Goal: Check status

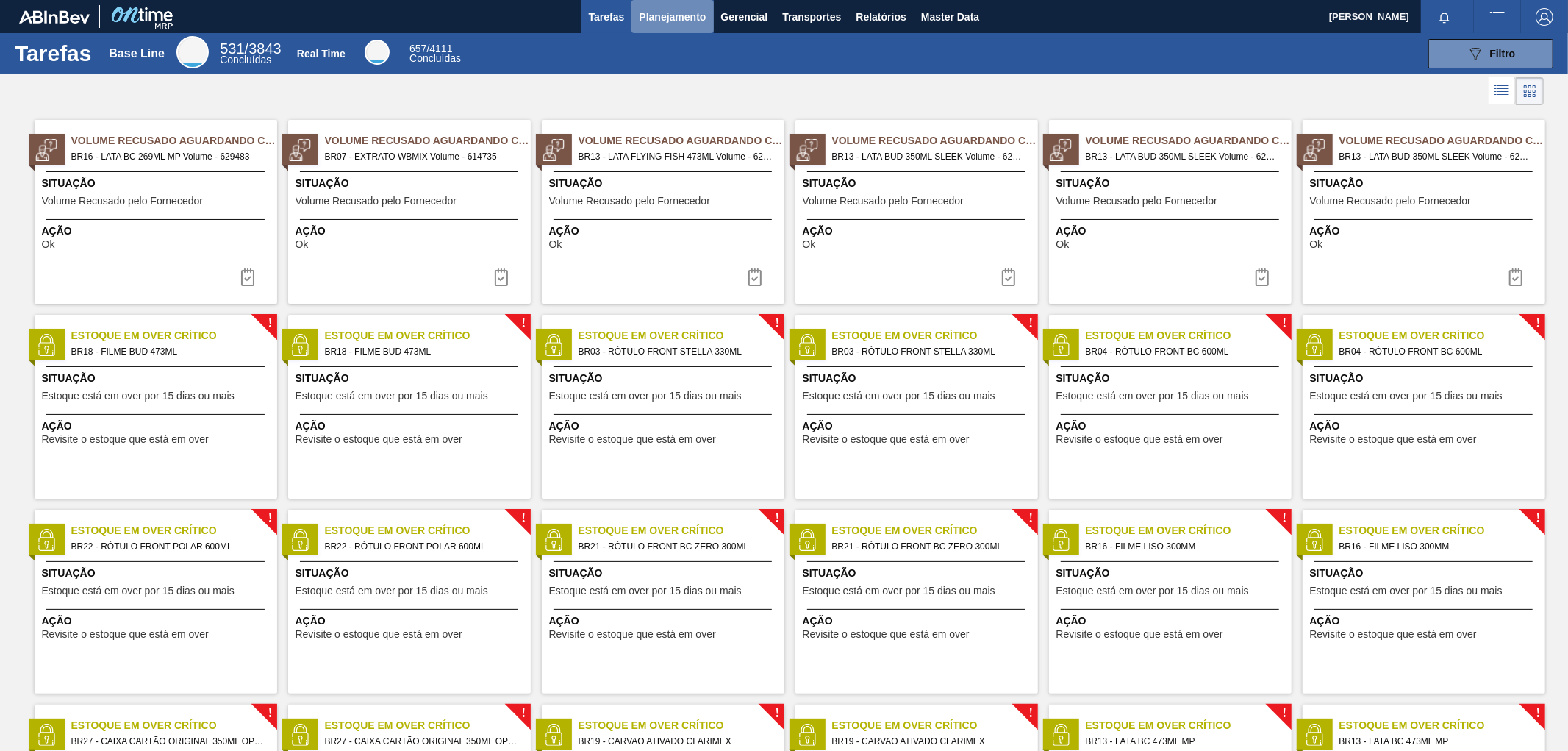
click at [663, 15] on span "Planejamento" at bounding box center [673, 16] width 67 height 17
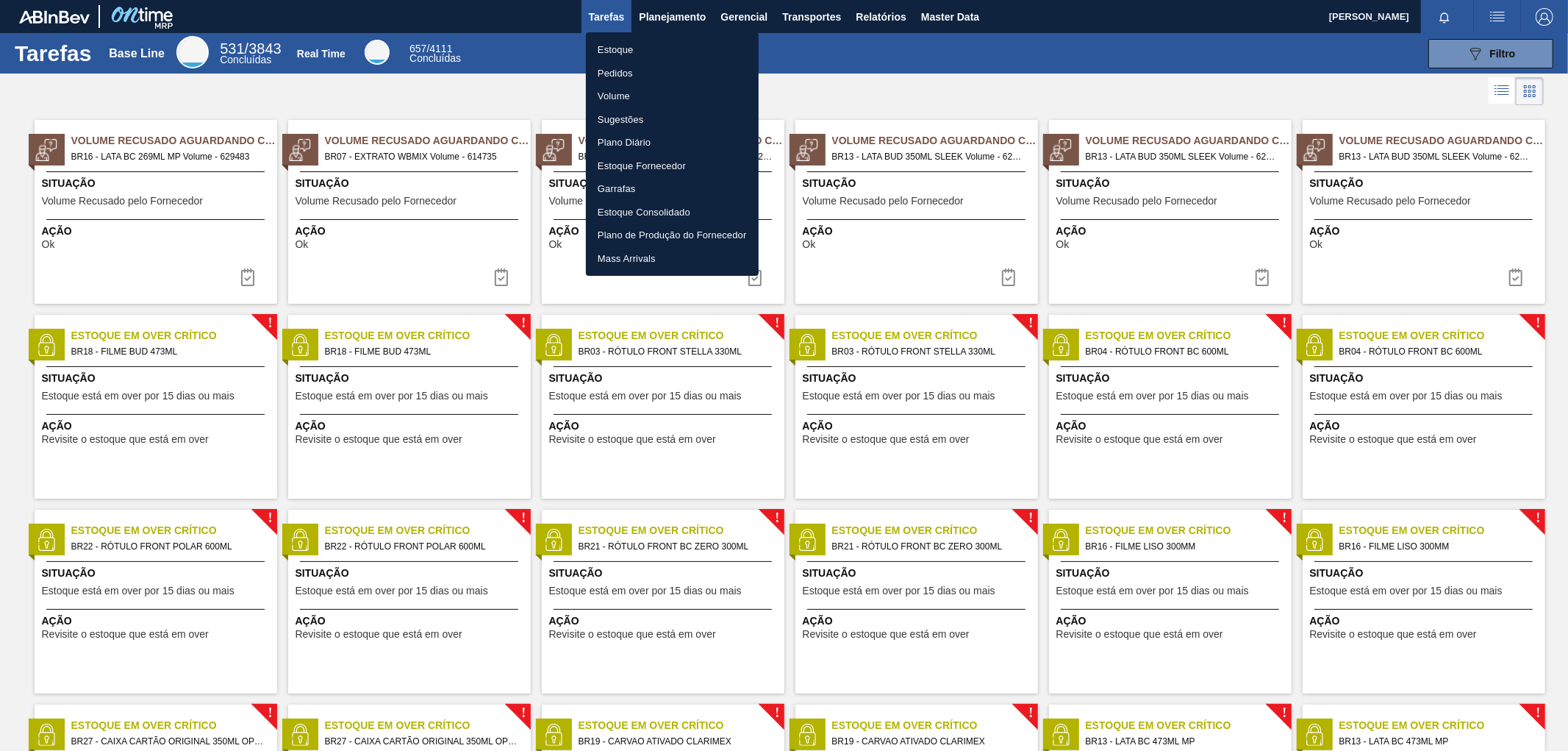
click at [870, 15] on div at bounding box center [784, 376] width 1568 height 751
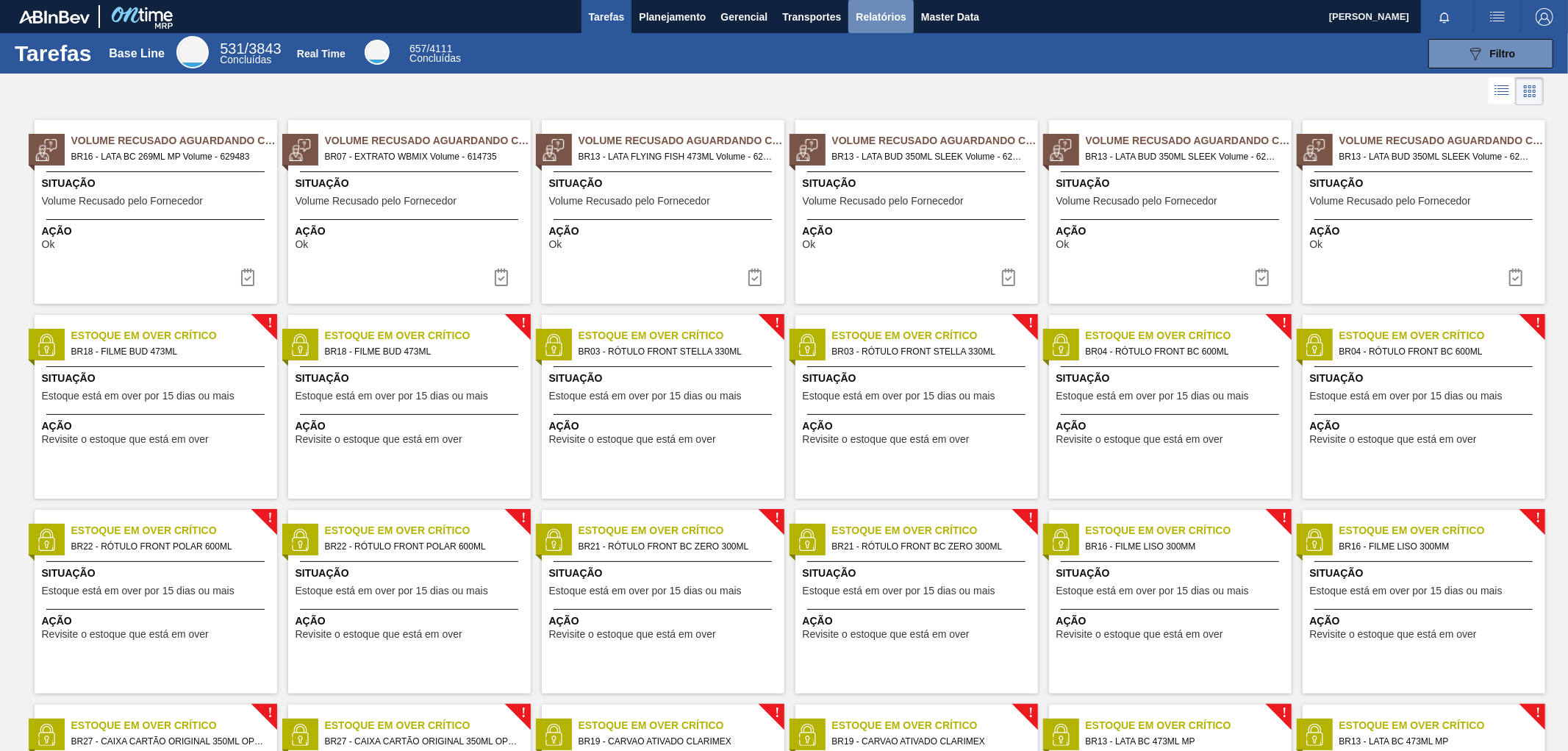
click at [876, 14] on span "Relatórios" at bounding box center [880, 16] width 50 height 17
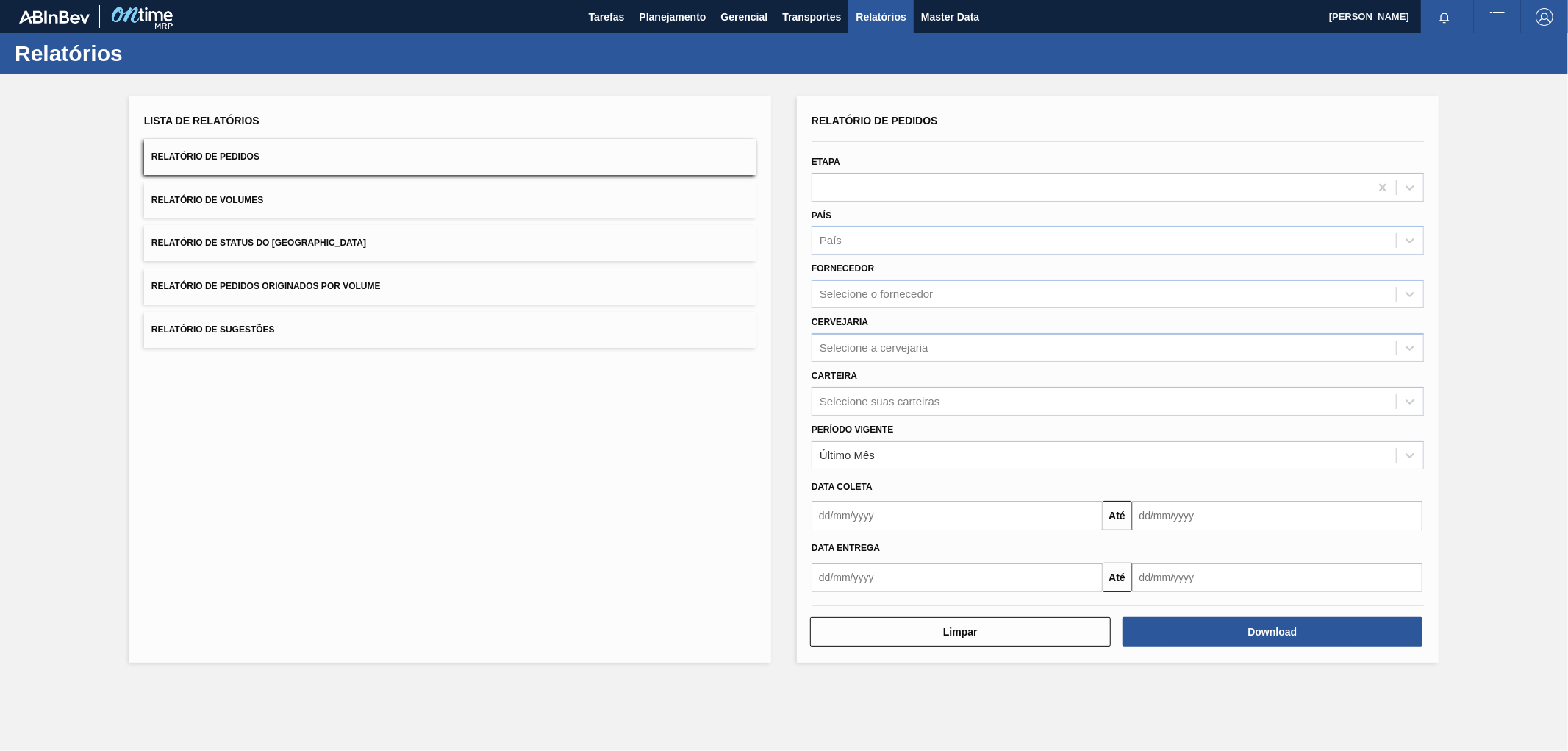
click at [315, 164] on button "Relatório de Pedidos" at bounding box center [450, 157] width 613 height 36
click at [848, 341] on div "Selecione a cervejaria" at bounding box center [874, 347] width 109 height 13
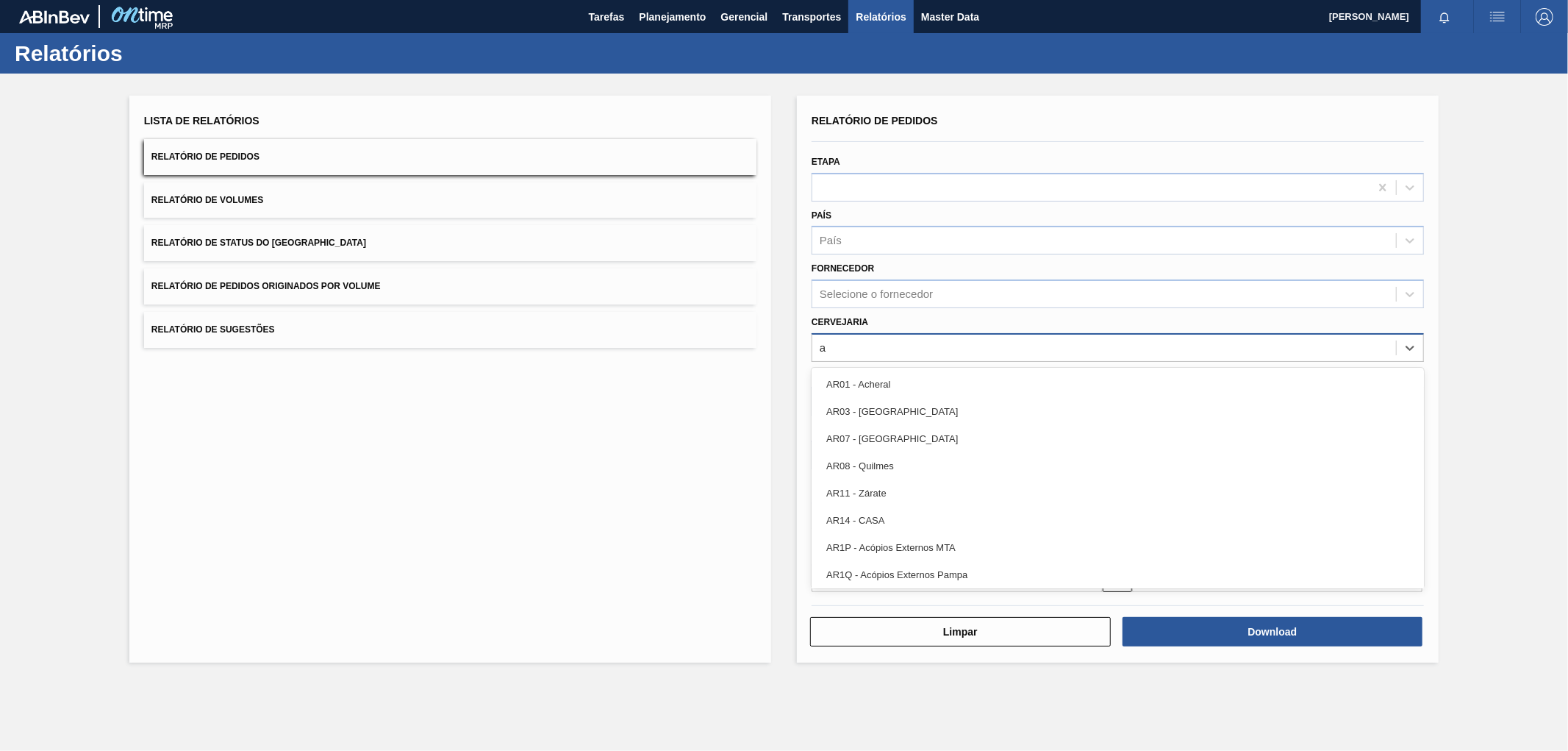
type input "aq"
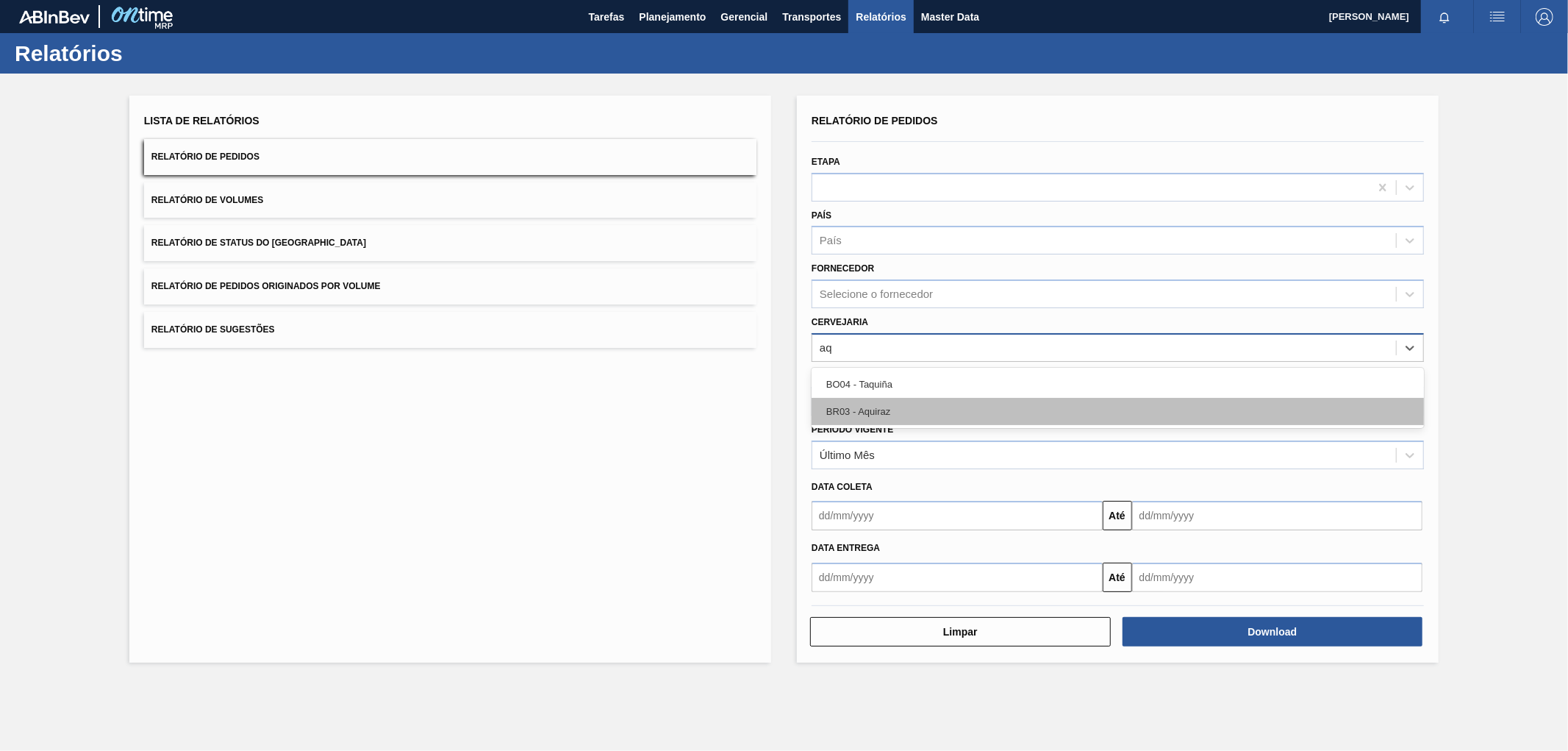
click at [890, 405] on div "BR03 - Aquiraz" at bounding box center [1118, 411] width 613 height 27
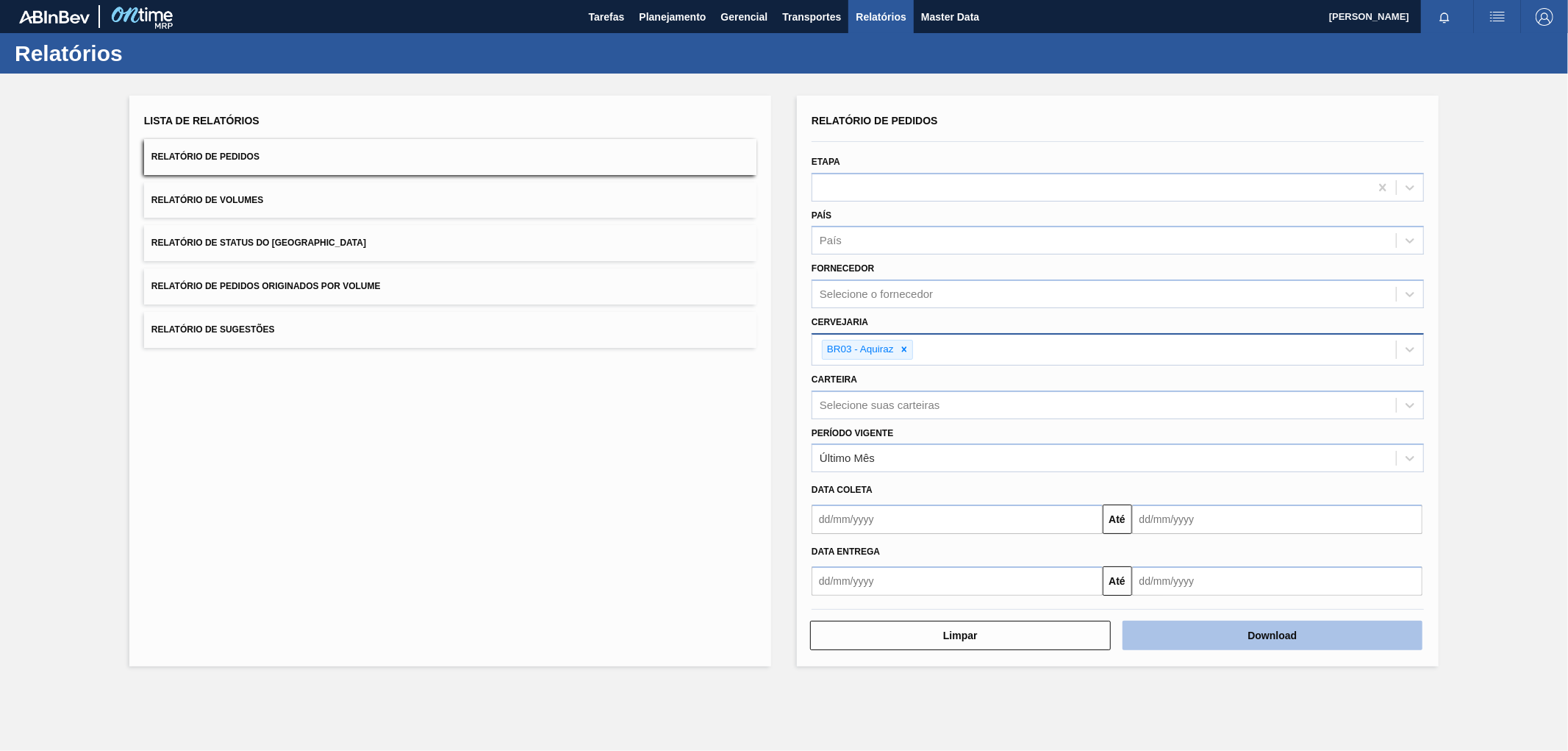
click at [1248, 627] on button "Download" at bounding box center [1273, 635] width 301 height 29
click at [1213, 625] on button "Download" at bounding box center [1273, 635] width 301 height 29
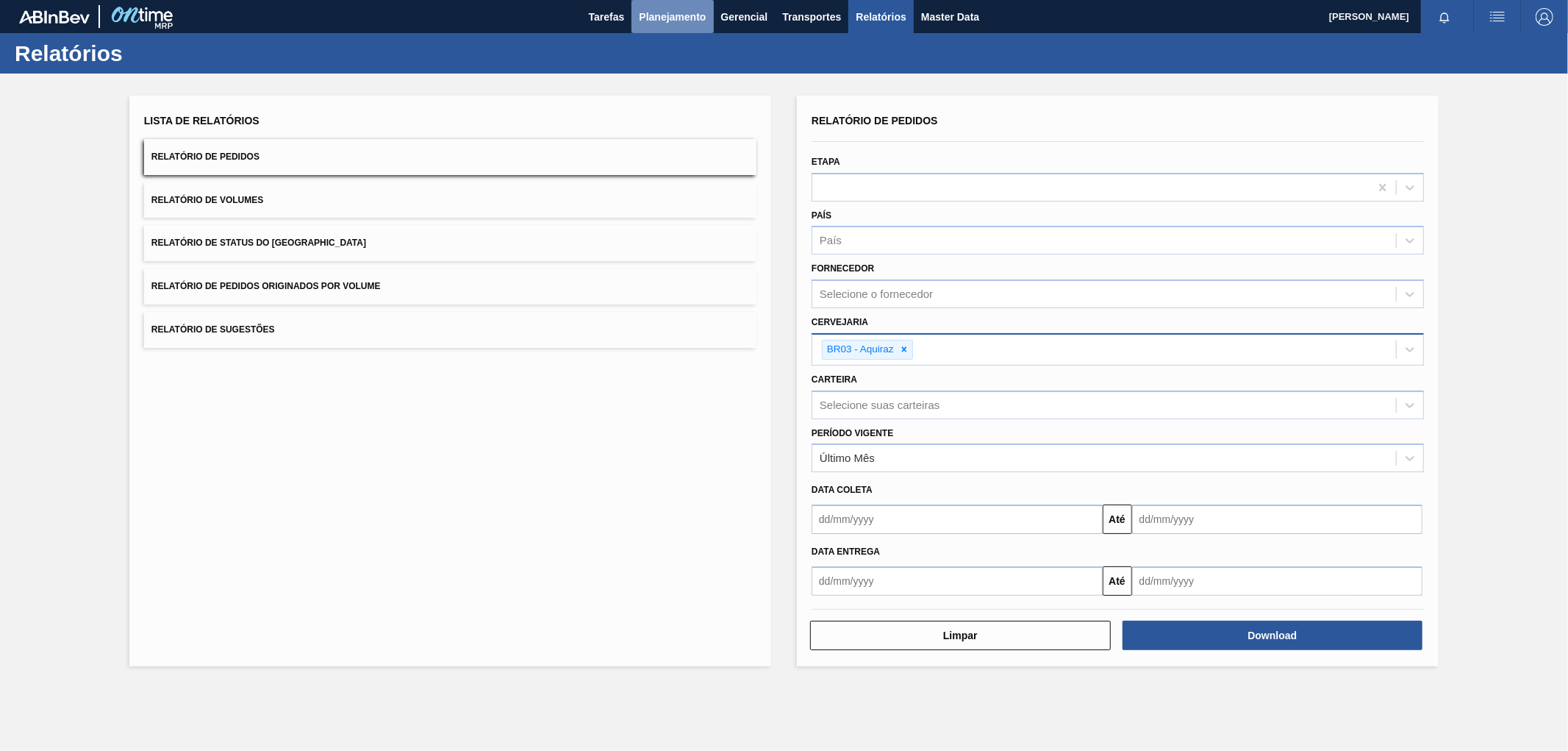
click at [685, 9] on span "Planejamento" at bounding box center [673, 16] width 67 height 17
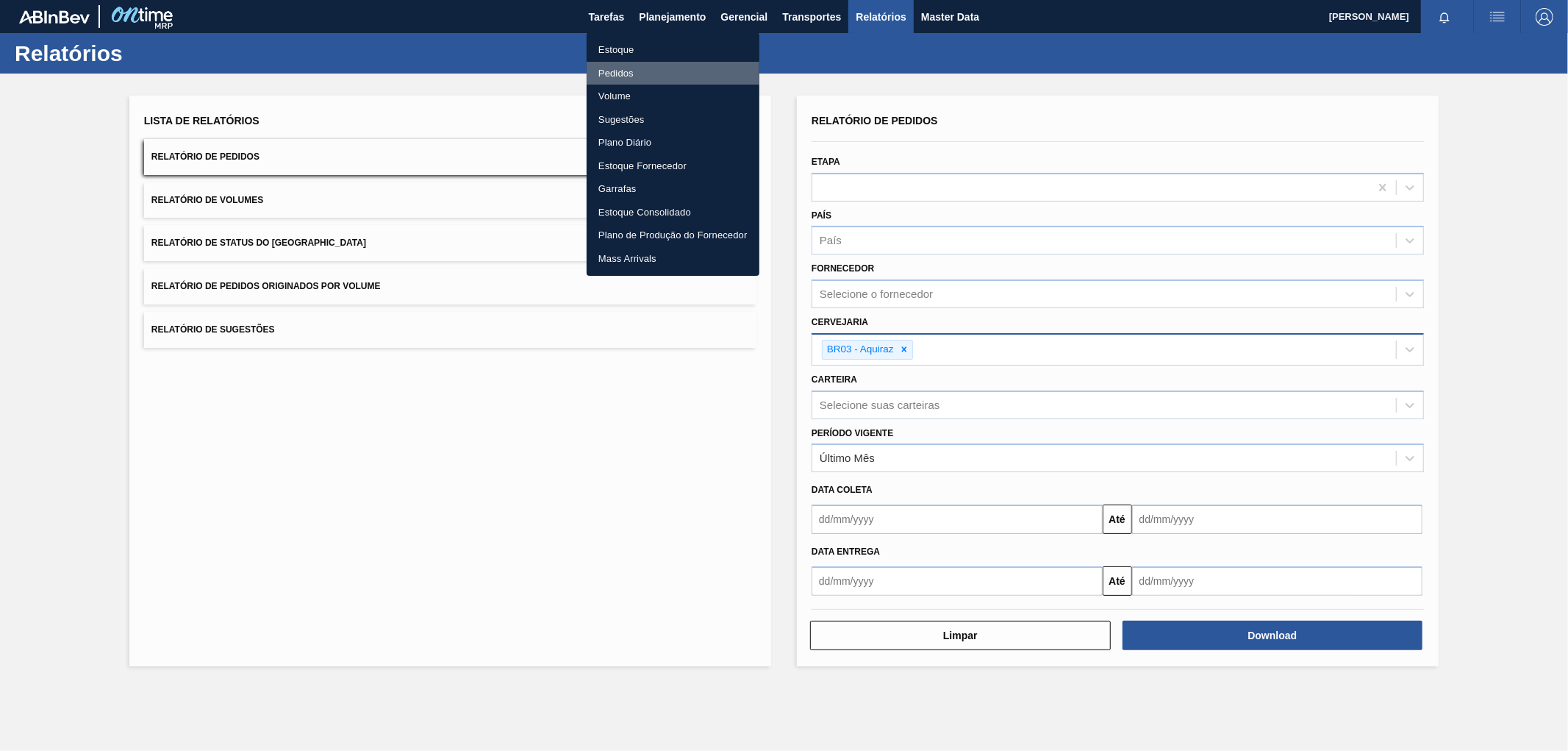
click at [625, 72] on li "Pedidos" at bounding box center [673, 74] width 173 height 24
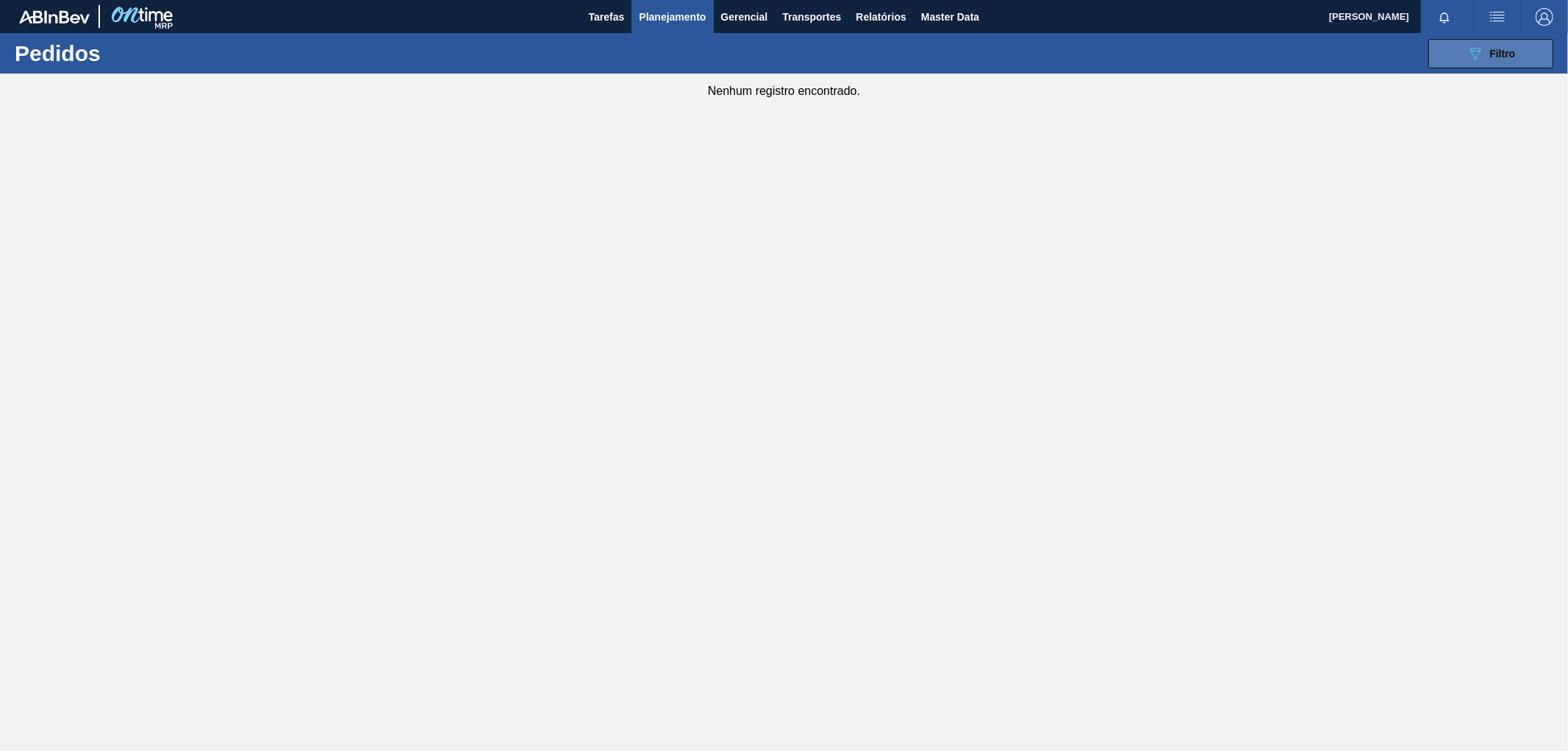
click at [1503, 56] on span "Filtro" at bounding box center [1503, 54] width 25 height 12
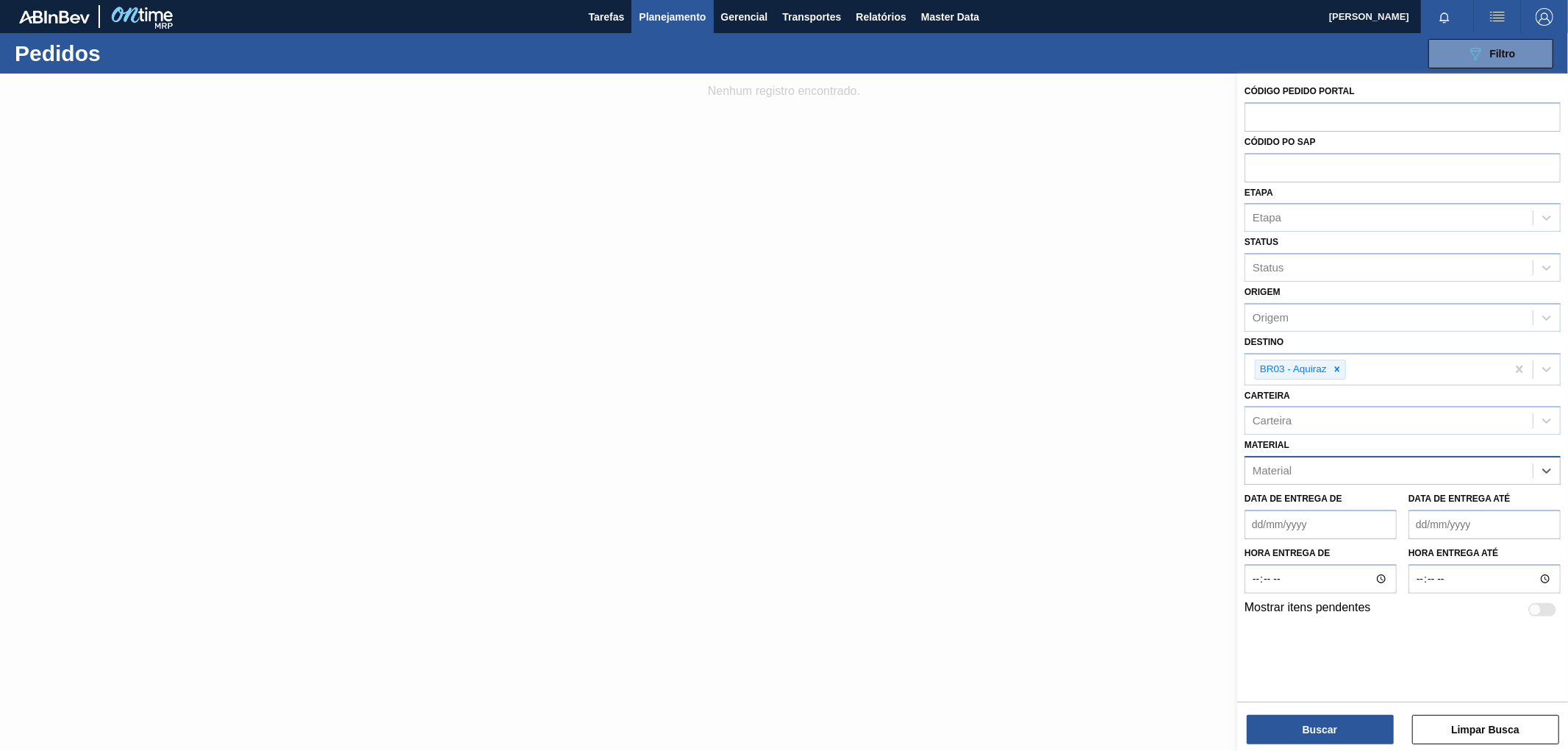
paste input "30031670"
type input "30031670"
click at [1428, 511] on div "30031670 - ROT PLAST 500ML H H2OH LIMONETO IN211" at bounding box center [1403, 507] width 316 height 27
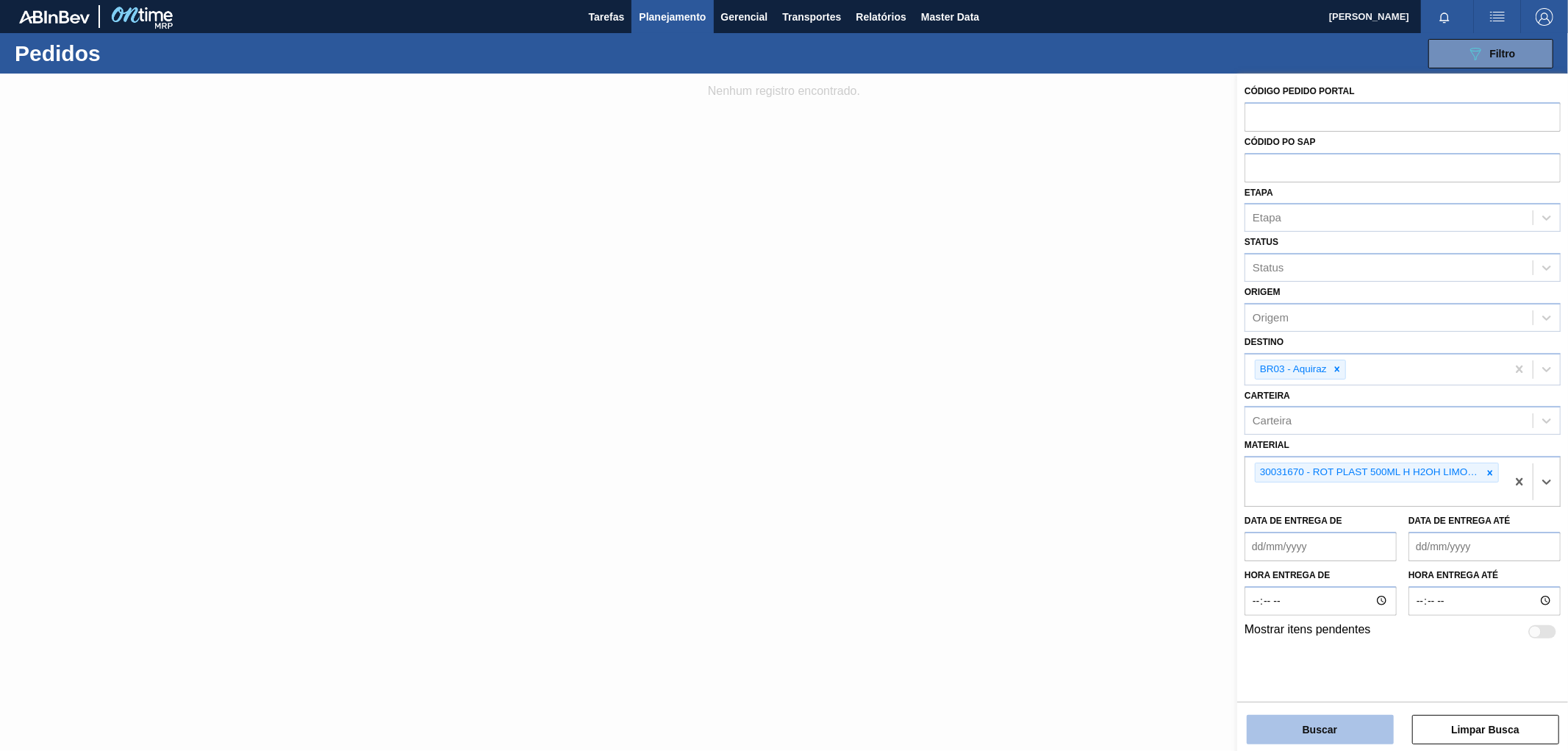
click at [1349, 726] on button "Buscar" at bounding box center [1320, 729] width 147 height 29
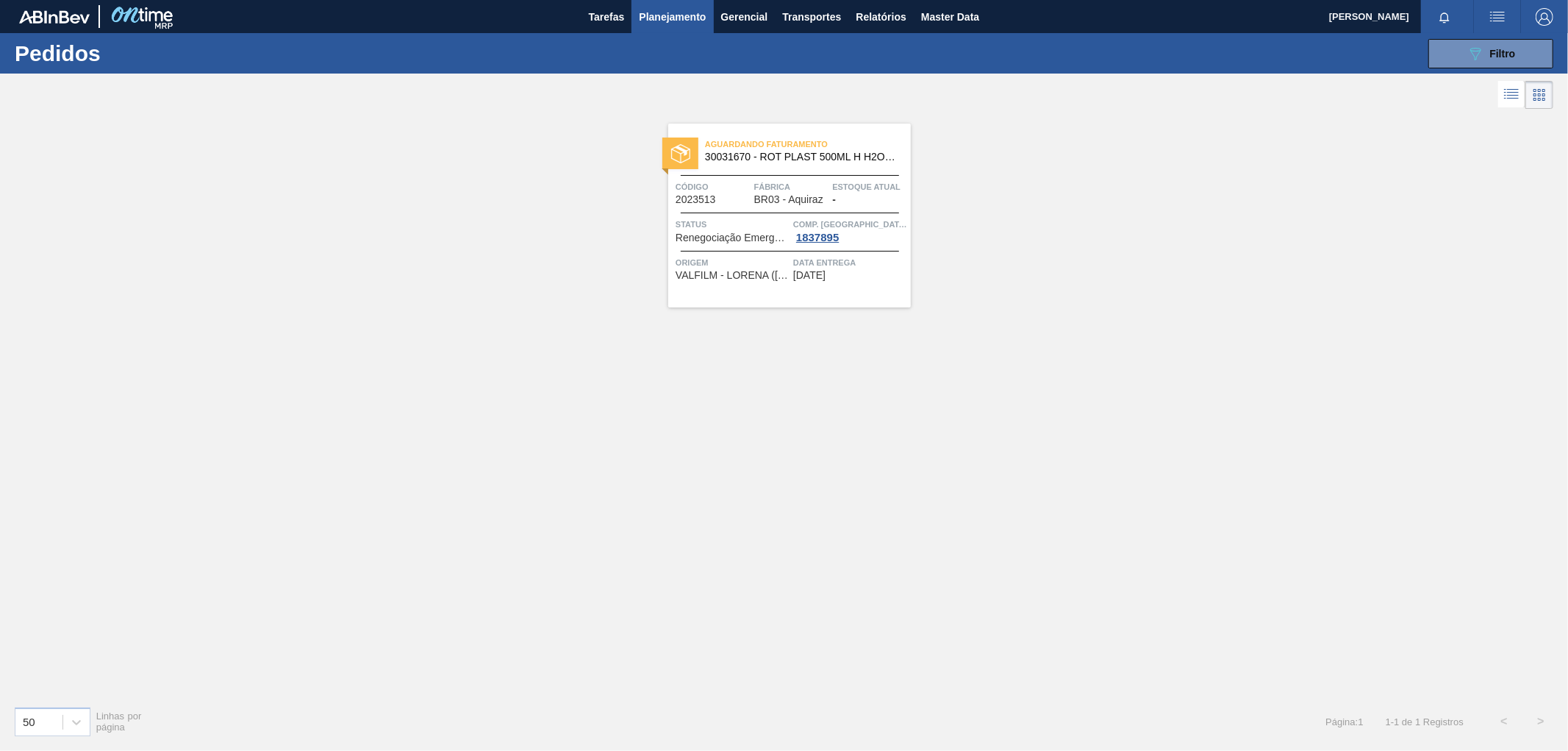
click at [719, 217] on span "Status" at bounding box center [732, 225] width 114 height 15
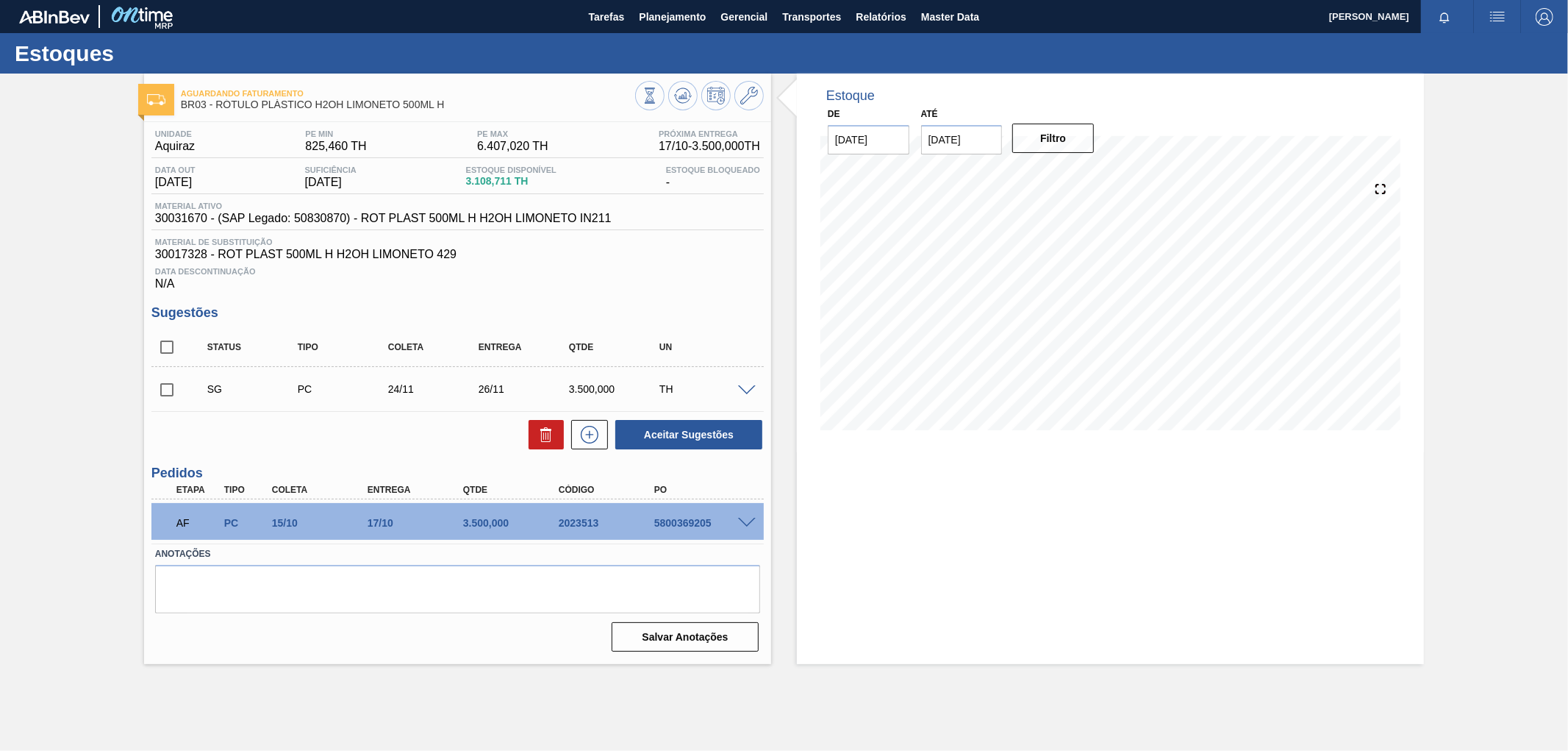
click at [736, 520] on div at bounding box center [749, 522] width 29 height 11
click at [745, 526] on div "5800369205" at bounding box center [704, 522] width 108 height 12
click at [745, 518] on span at bounding box center [746, 523] width 17 height 11
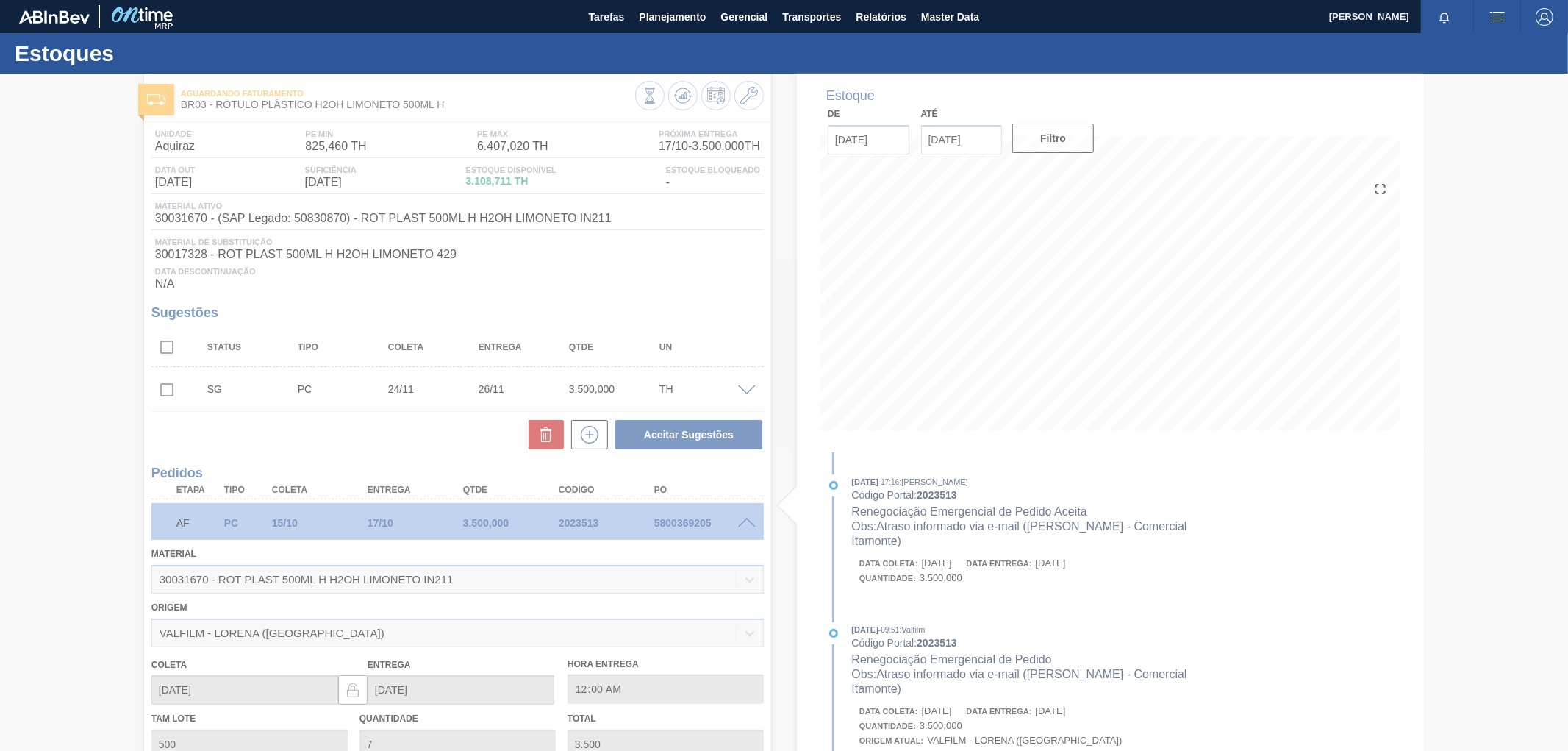
click at [748, 522] on span at bounding box center [746, 523] width 17 height 11
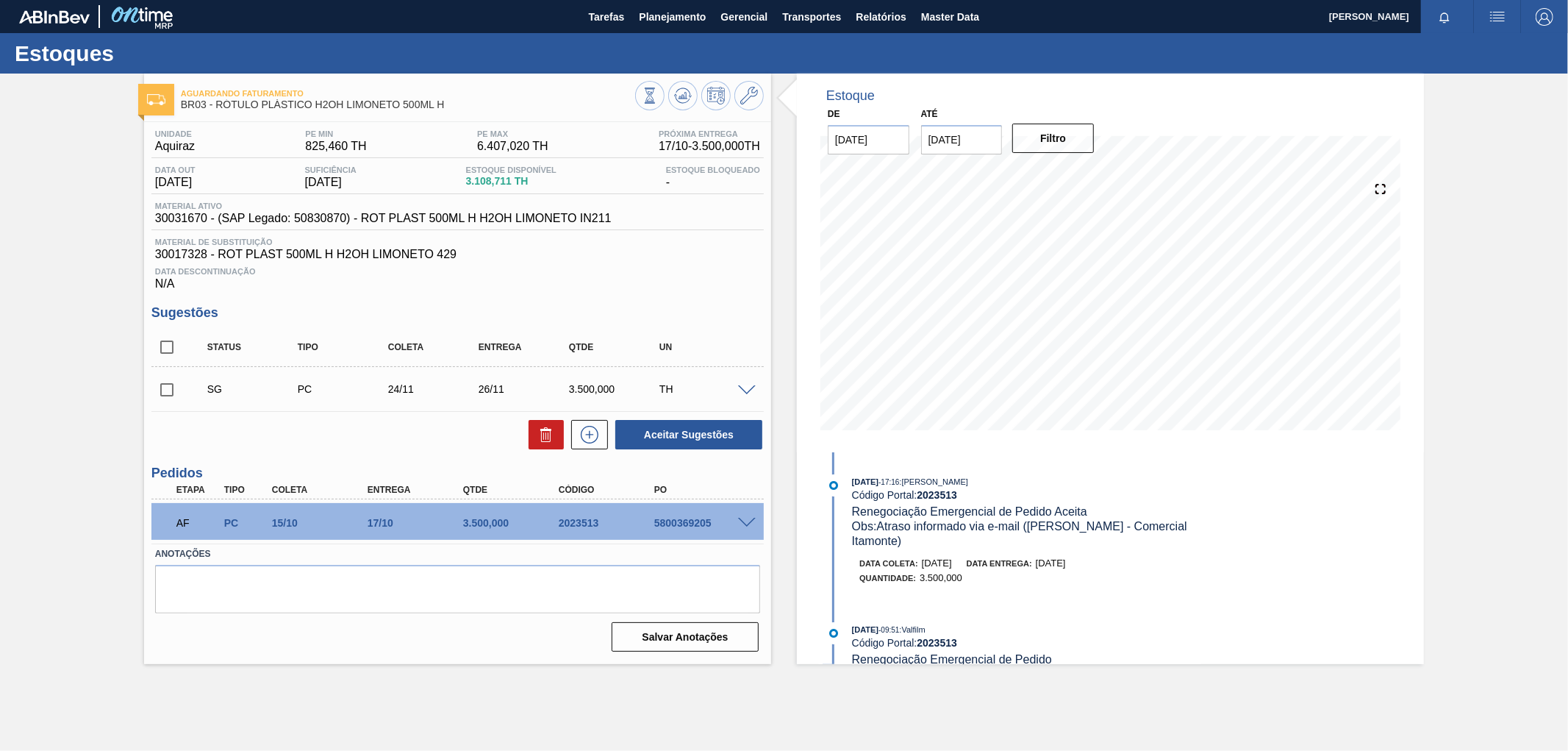
click at [748, 522] on span at bounding box center [746, 523] width 17 height 11
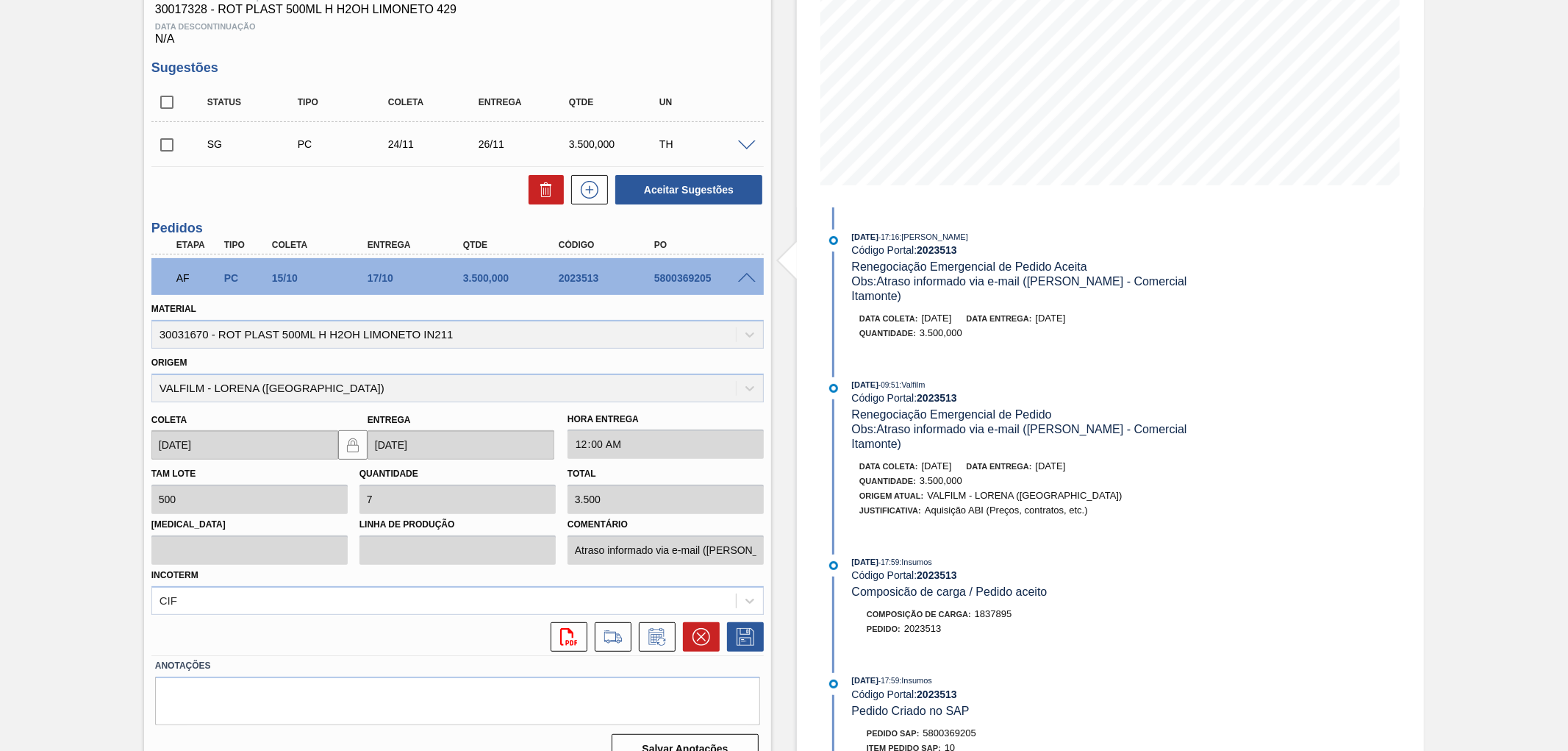
scroll to position [267, 0]
